Goal: Information Seeking & Learning: Compare options

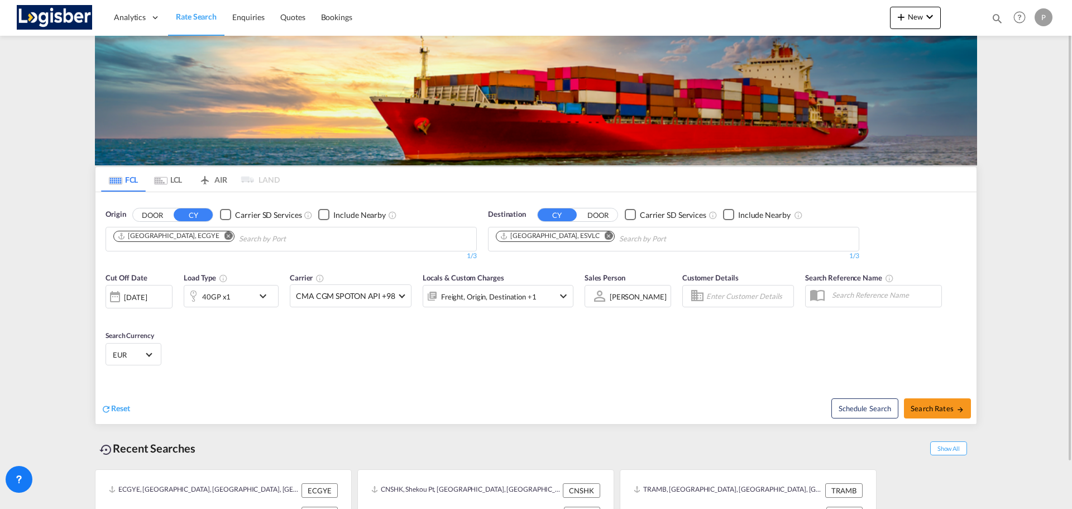
click at [217, 238] on button "Remove" at bounding box center [225, 236] width 17 height 11
click at [605, 236] on md-icon "Remove" at bounding box center [609, 235] width 8 height 8
click at [116, 235] on body "Analytics Dashboard Rate Search Enquiries Quotes Bookings" at bounding box center [536, 254] width 1072 height 509
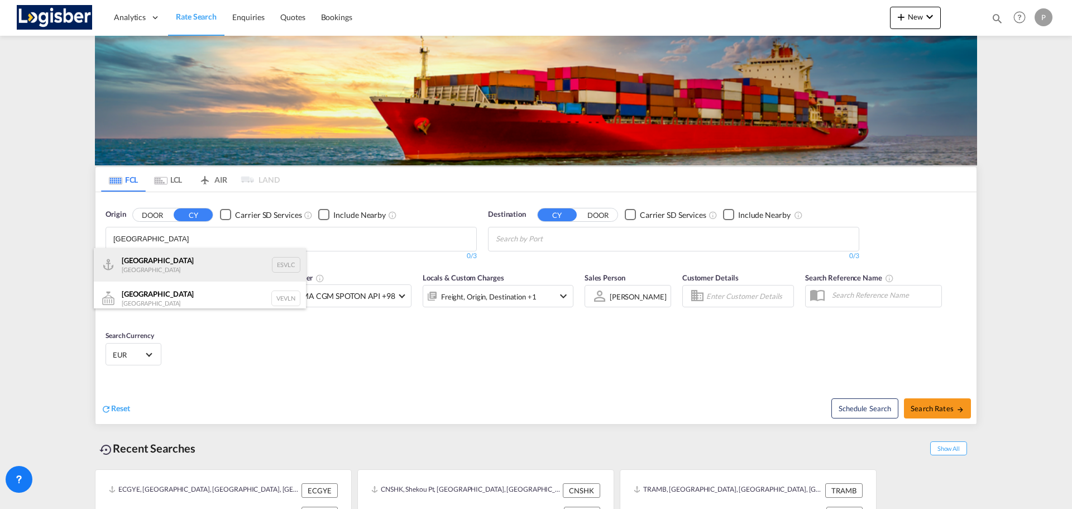
type input "[GEOGRAPHIC_DATA]"
click at [214, 261] on div "Valencia [GEOGRAPHIC_DATA] ESVLC" at bounding box center [200, 265] width 212 height 34
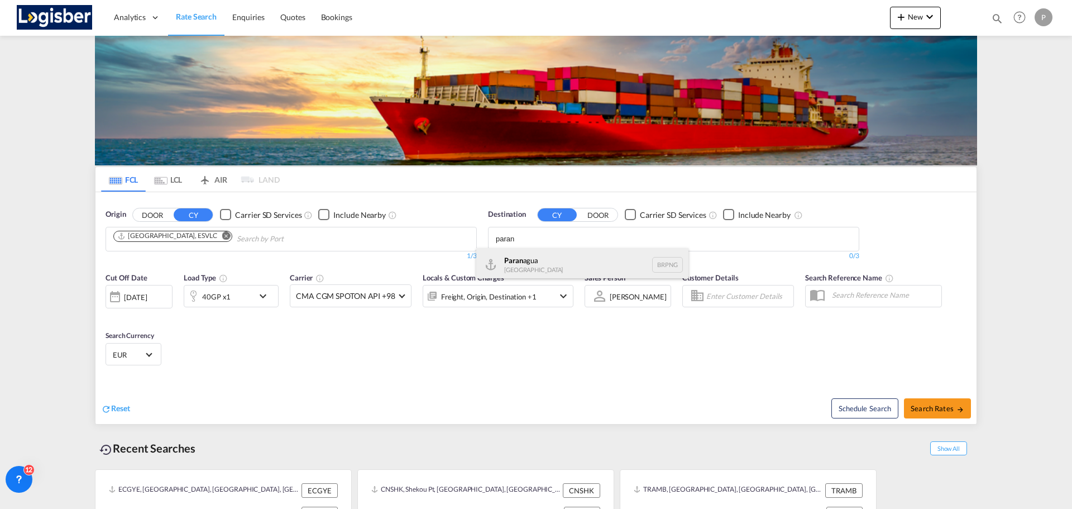
type input "paran"
click at [544, 262] on div "Paran agua [GEOGRAPHIC_DATA] BRPNG" at bounding box center [582, 265] width 212 height 34
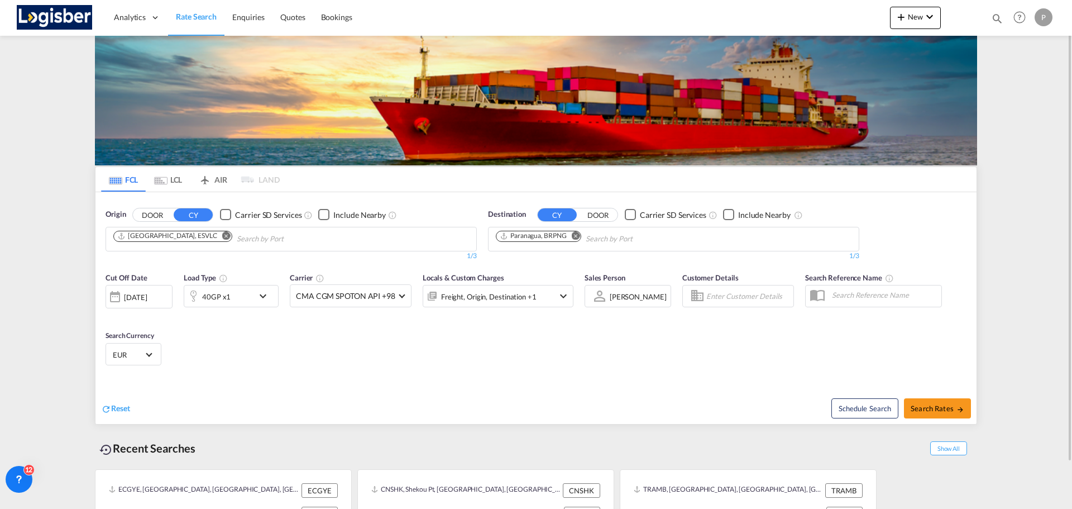
click at [264, 301] on md-icon "icon-chevron-down" at bounding box center [265, 295] width 19 height 13
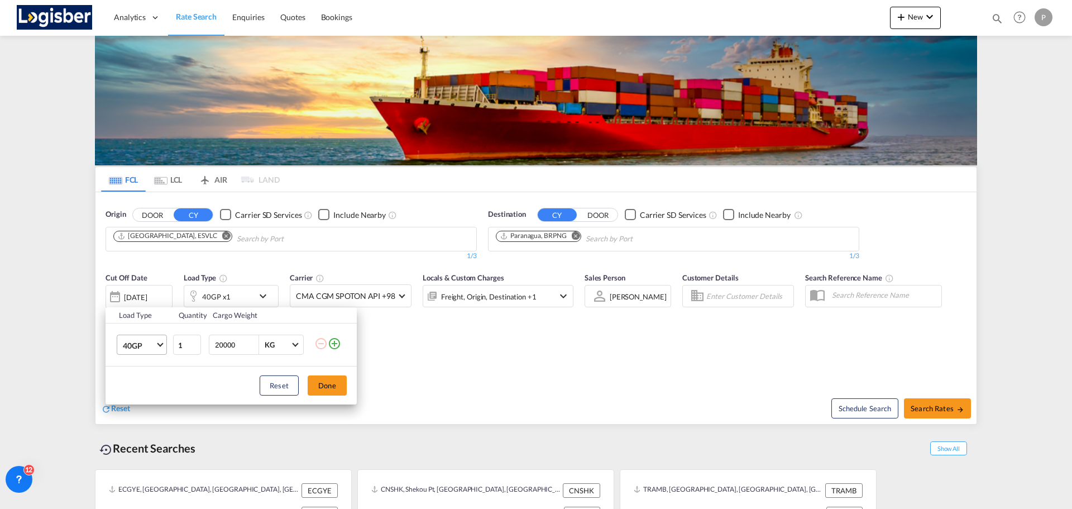
click at [152, 346] on span "40GP" at bounding box center [139, 345] width 32 height 11
click at [150, 323] on md-option "20GP" at bounding box center [152, 318] width 76 height 27
click at [340, 386] on button "Done" at bounding box center [327, 385] width 39 height 20
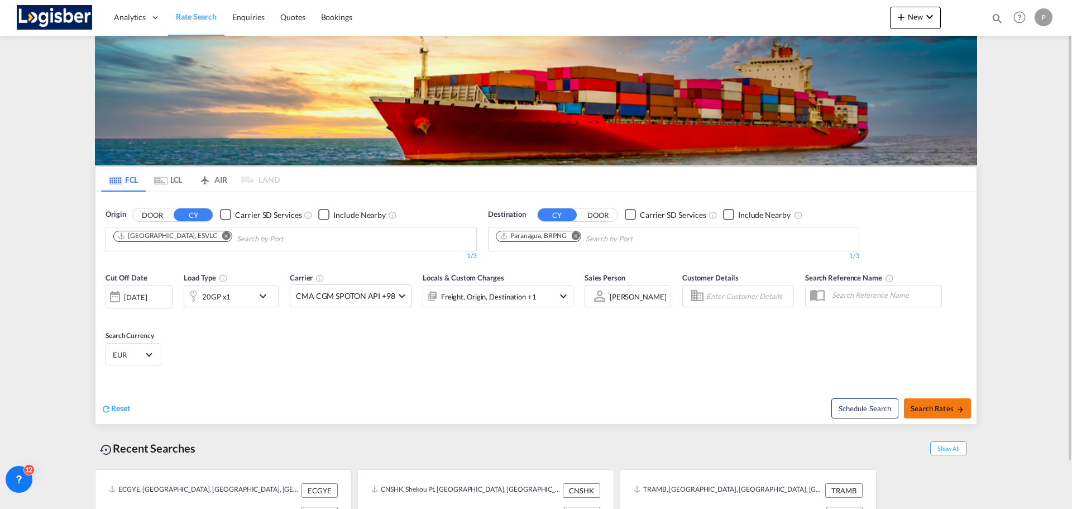
click at [940, 404] on span "Search Rates" at bounding box center [938, 408] width 54 height 9
type input "ESVLC to BRPNG / [DATE]"
